Goal: Communication & Community: Answer question/provide support

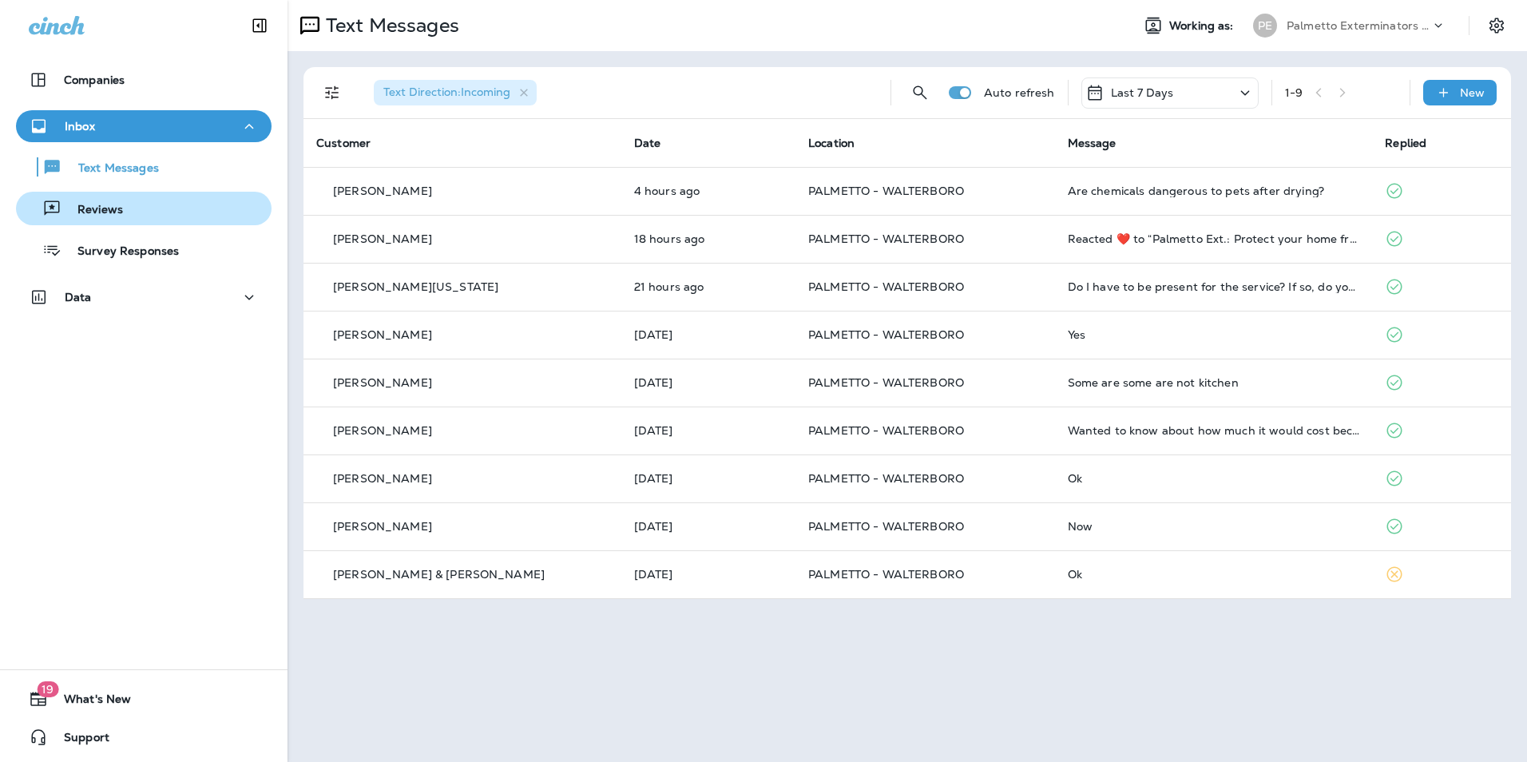
click at [161, 219] on div "Reviews" at bounding box center [143, 208] width 243 height 24
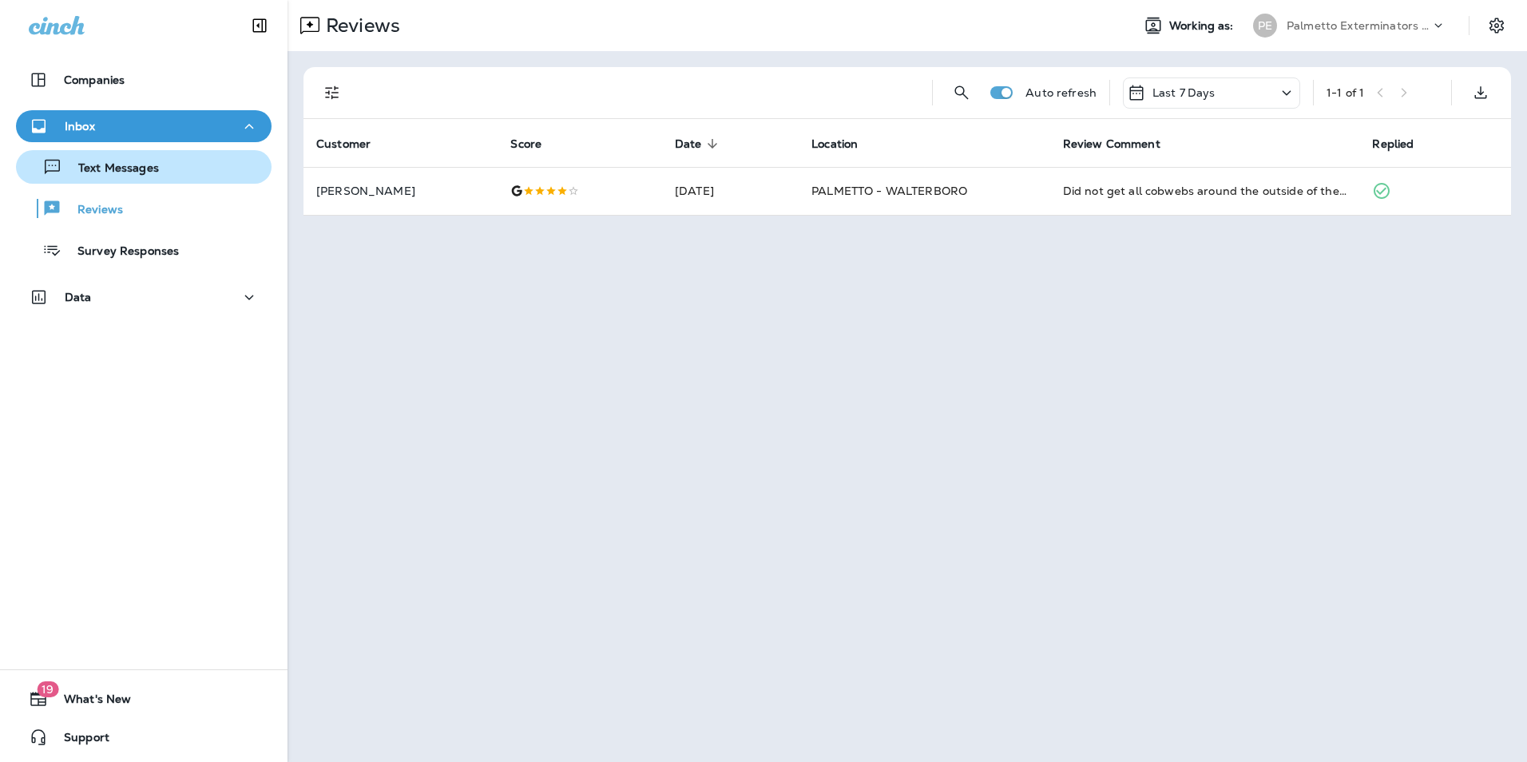
click at [176, 165] on div "Text Messages" at bounding box center [143, 167] width 243 height 24
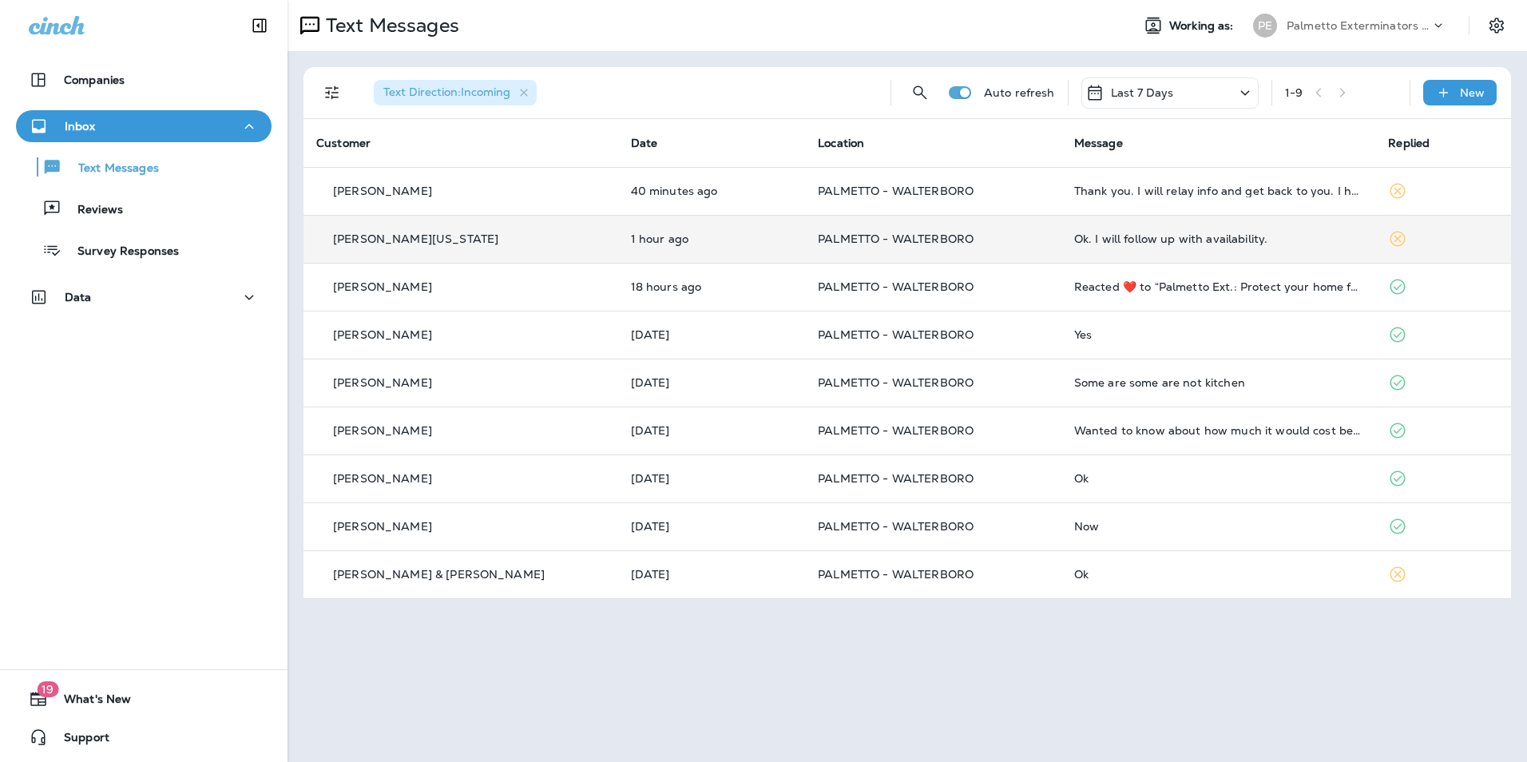
click at [1176, 248] on td "Ok. I will follow up with availability." at bounding box center [1218, 239] width 315 height 48
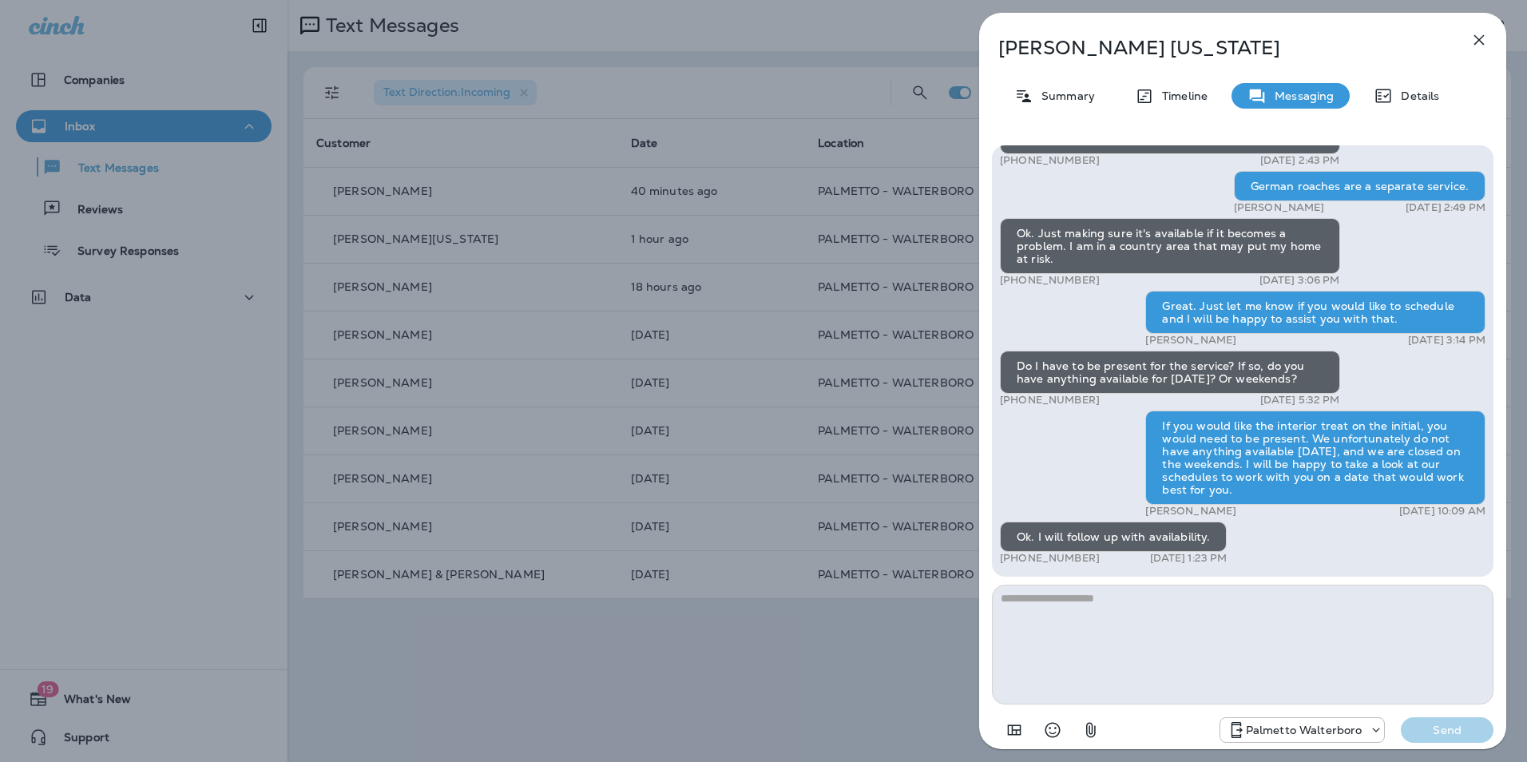
click at [1145, 617] on textarea at bounding box center [1243, 645] width 502 height 120
type textarea "**********"
click at [1470, 727] on p "Send" at bounding box center [1447, 730] width 67 height 14
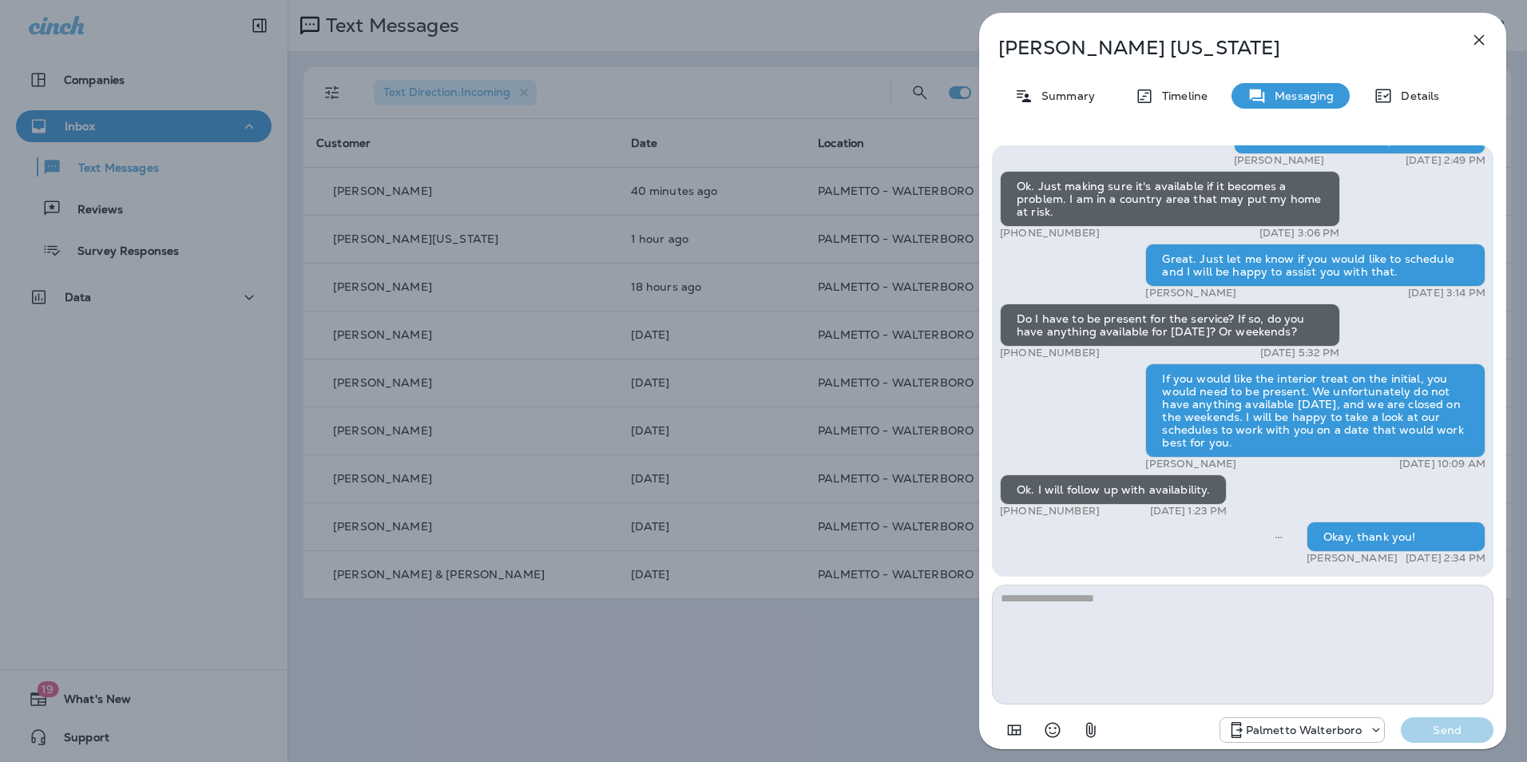
click at [1475, 39] on icon "button" at bounding box center [1478, 39] width 19 height 19
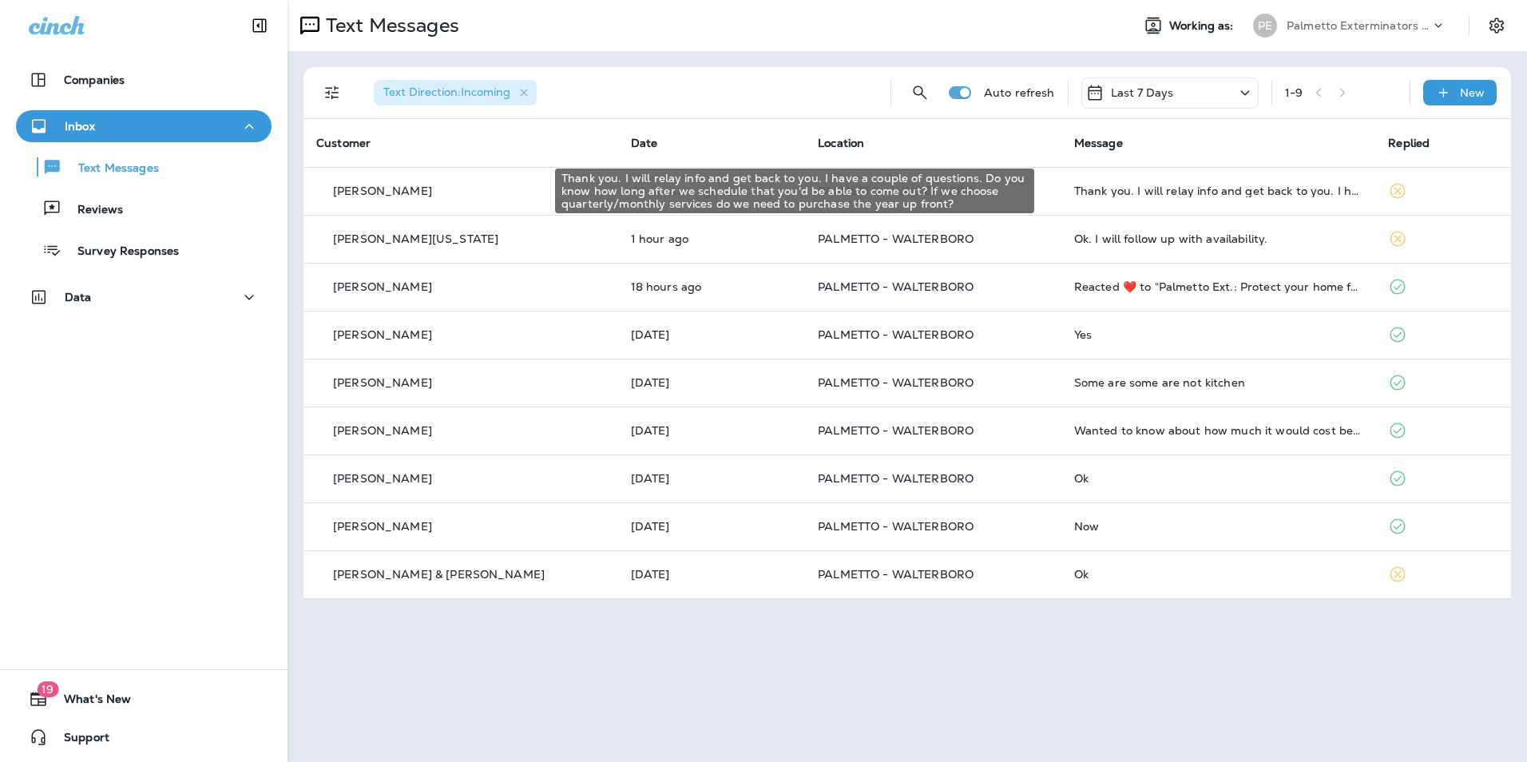
click at [1251, 196] on div "Thank you. I will relay info and get back to you. I have a couple of questions.…" at bounding box center [1218, 190] width 289 height 13
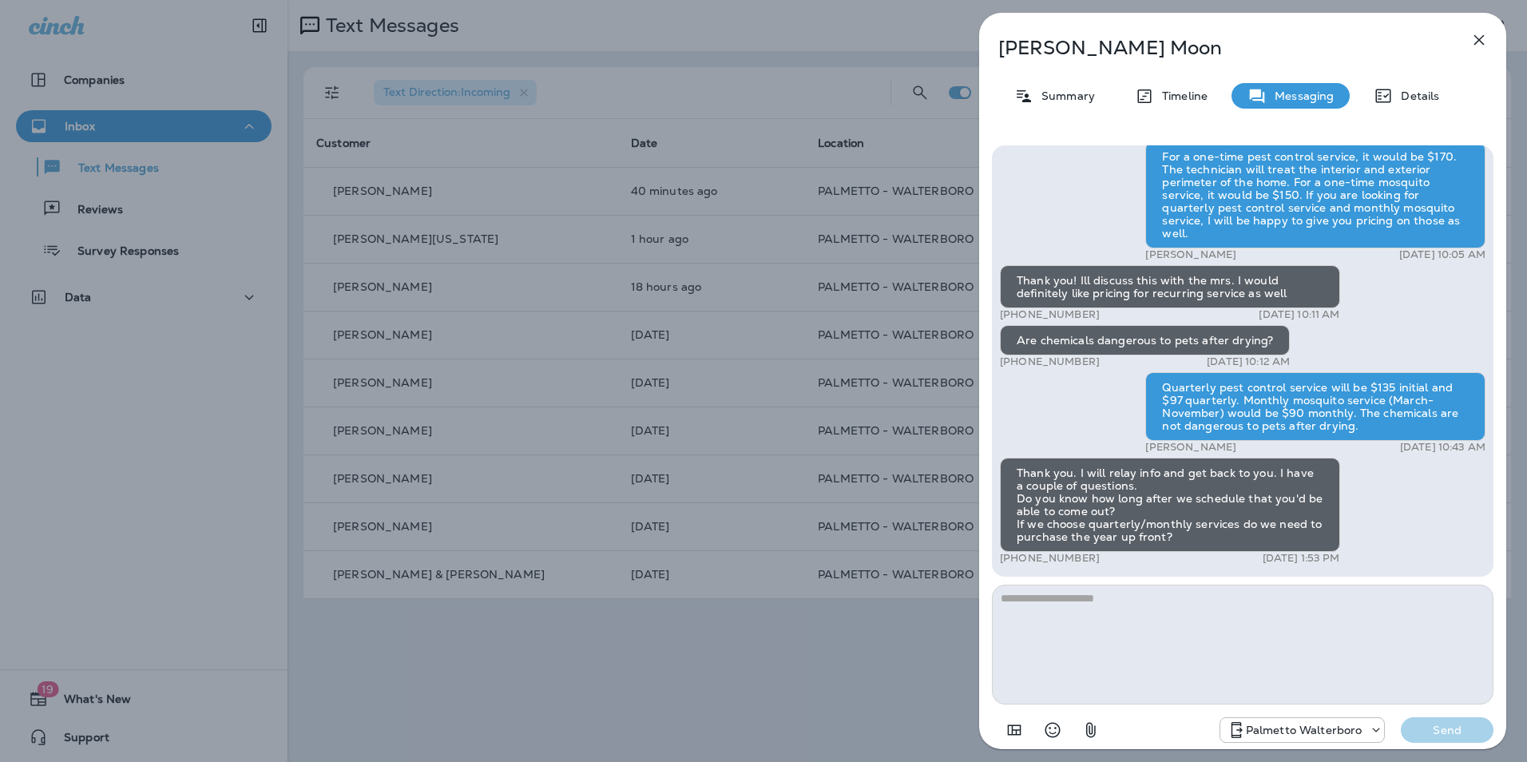
click at [1124, 608] on textarea at bounding box center [1243, 645] width 502 height 120
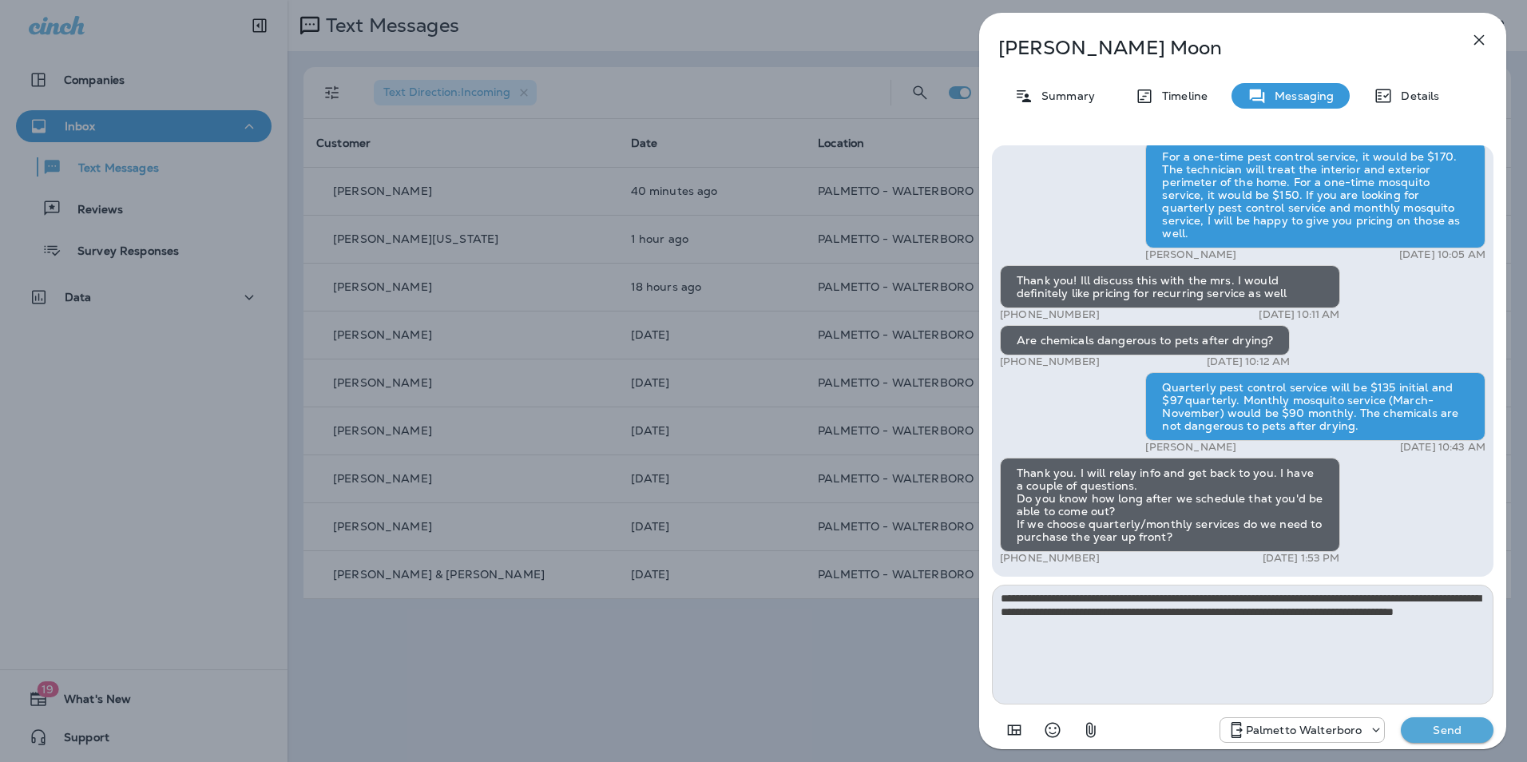
type textarea "**********"
click at [1459, 740] on button "Send" at bounding box center [1447, 730] width 93 height 26
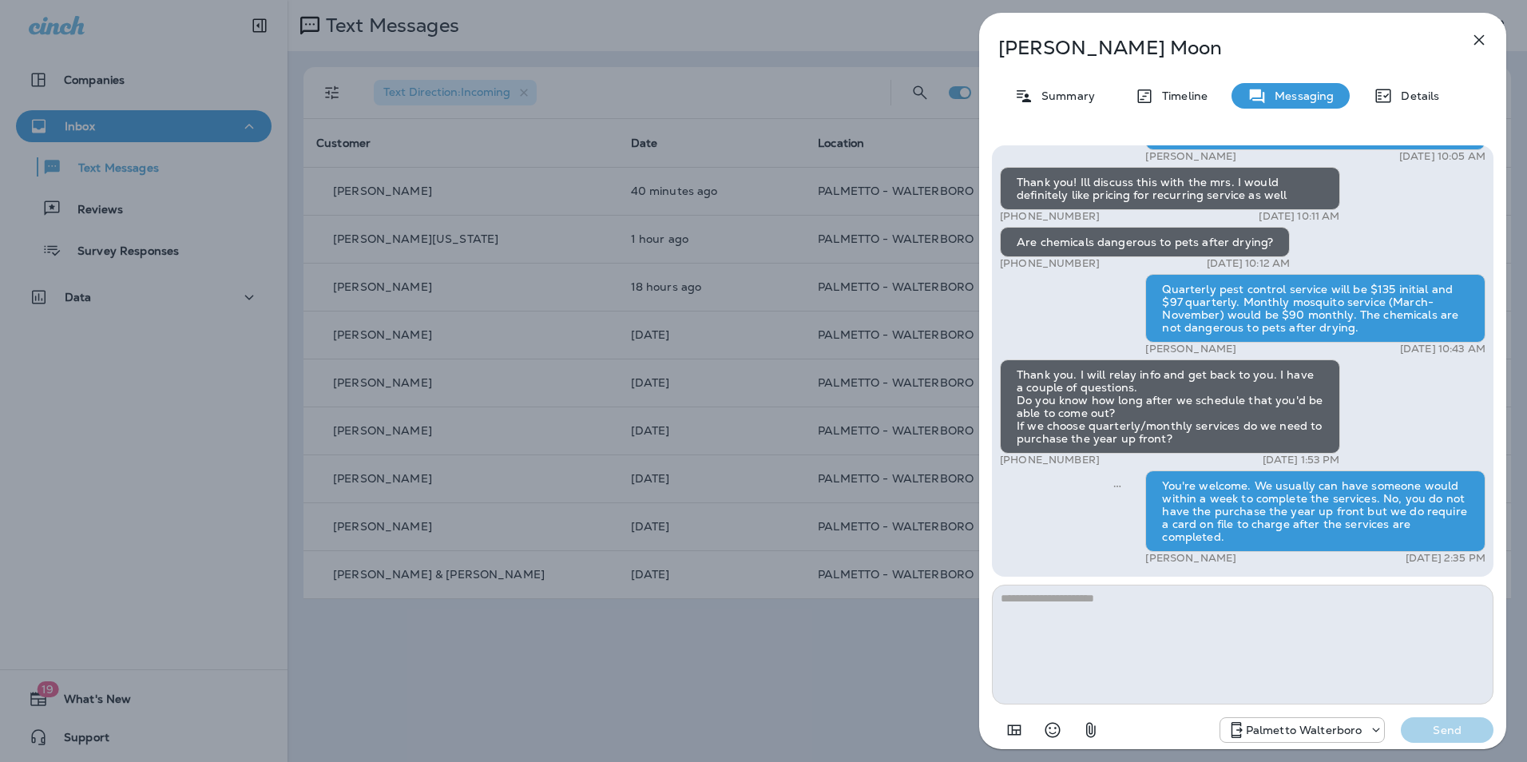
click at [1473, 42] on icon "button" at bounding box center [1478, 39] width 19 height 19
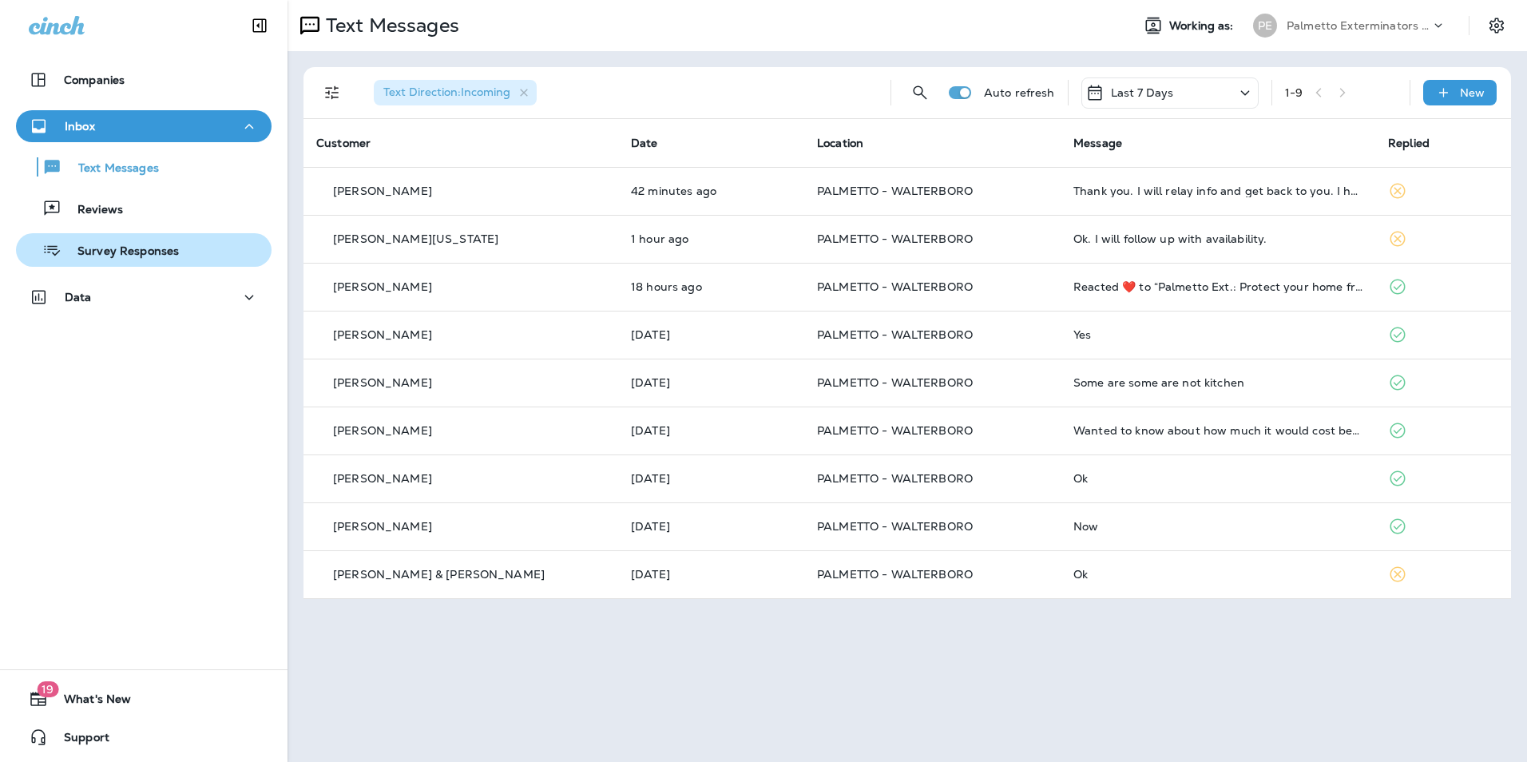
click at [196, 241] on div "Survey Responses" at bounding box center [143, 250] width 243 height 24
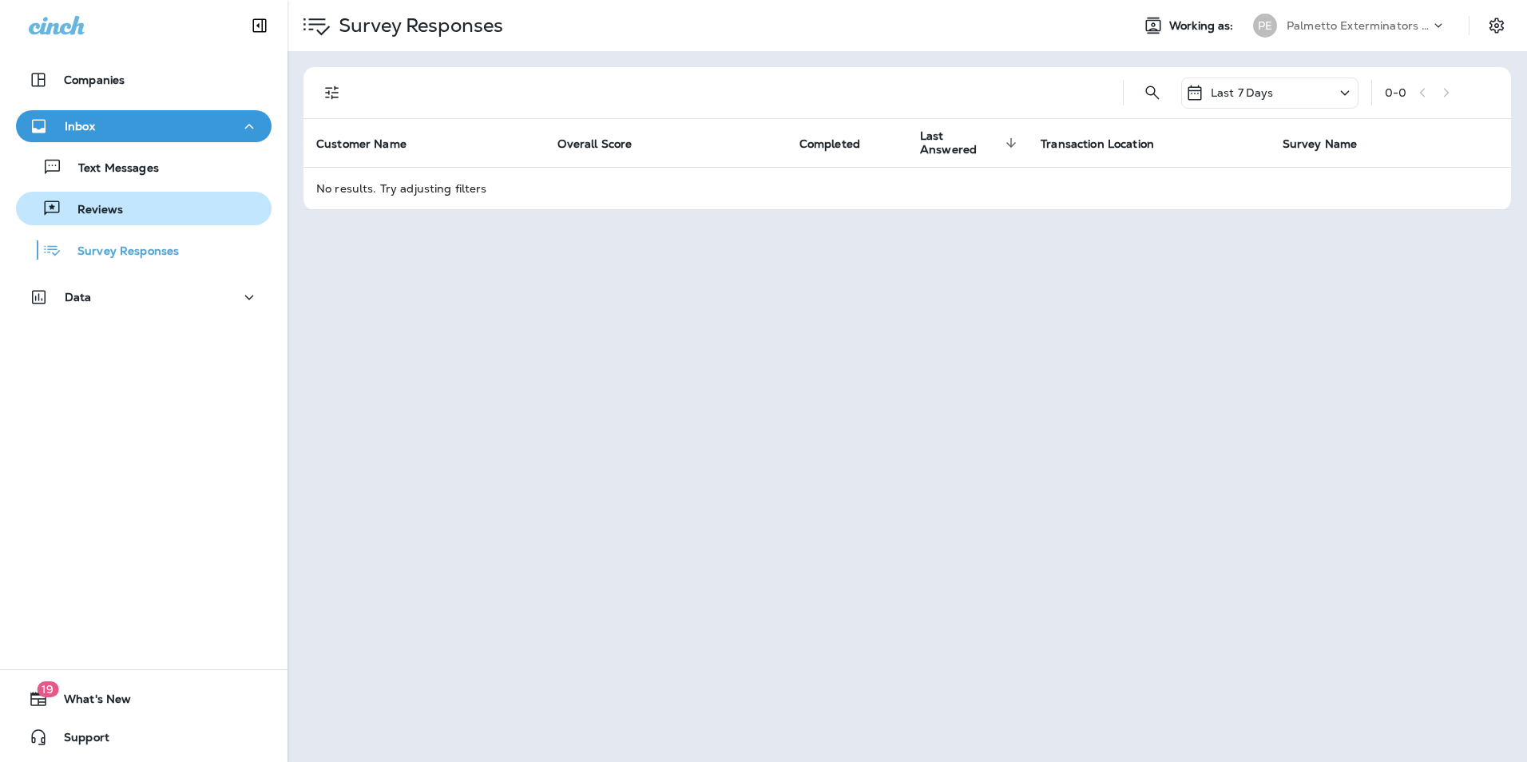
click at [191, 212] on div "Reviews" at bounding box center [143, 208] width 243 height 24
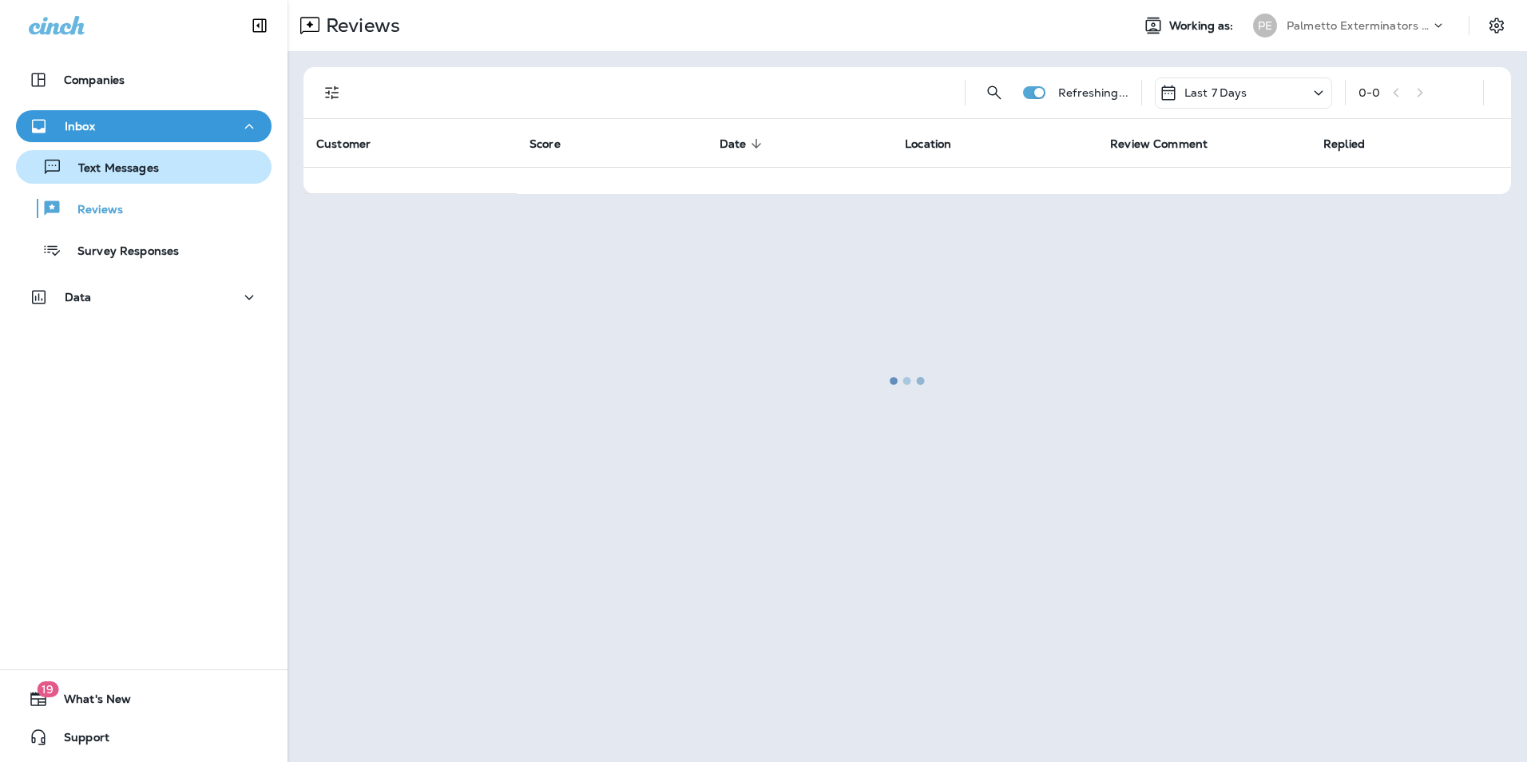
click at [208, 153] on button "Text Messages" at bounding box center [144, 167] width 256 height 34
